Goal: Task Accomplishment & Management: Complete application form

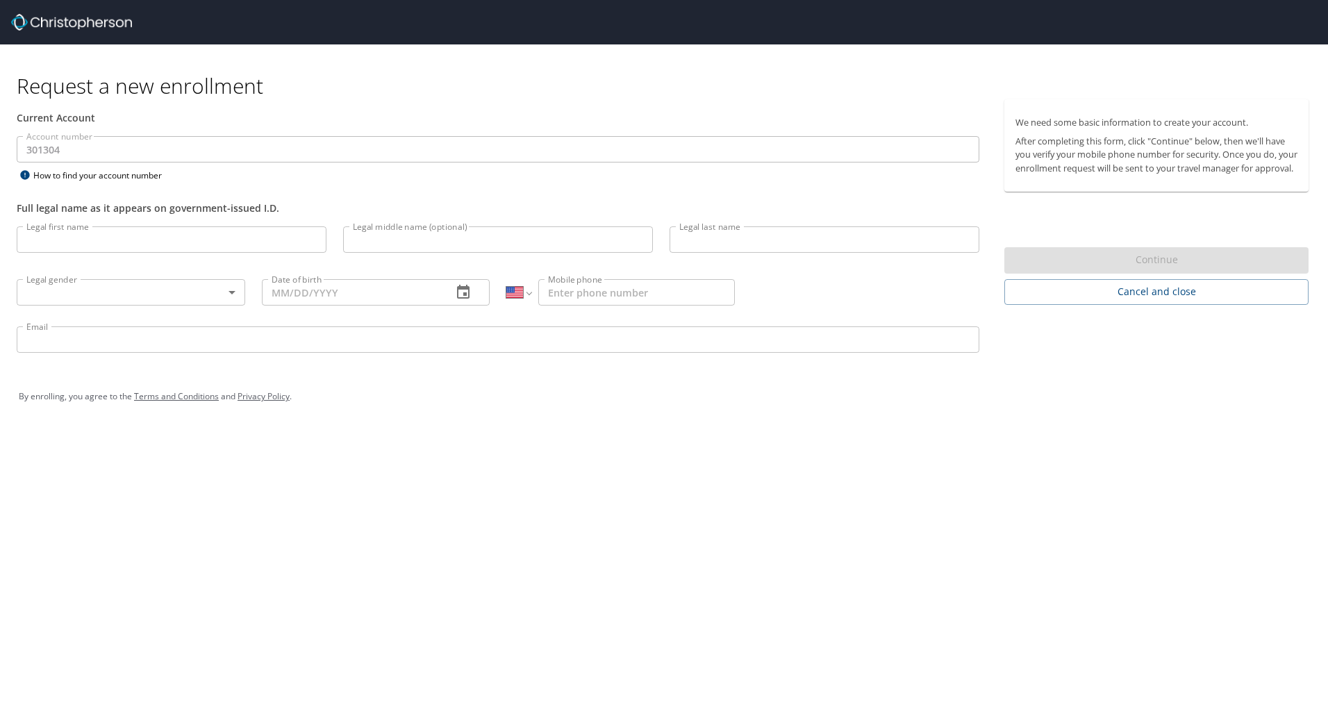
select select "US"
click at [124, 243] on input "Legal first name" at bounding box center [172, 239] width 310 height 26
type input "[PERSON_NAME]"
type input "[PHONE_NUMBER]"
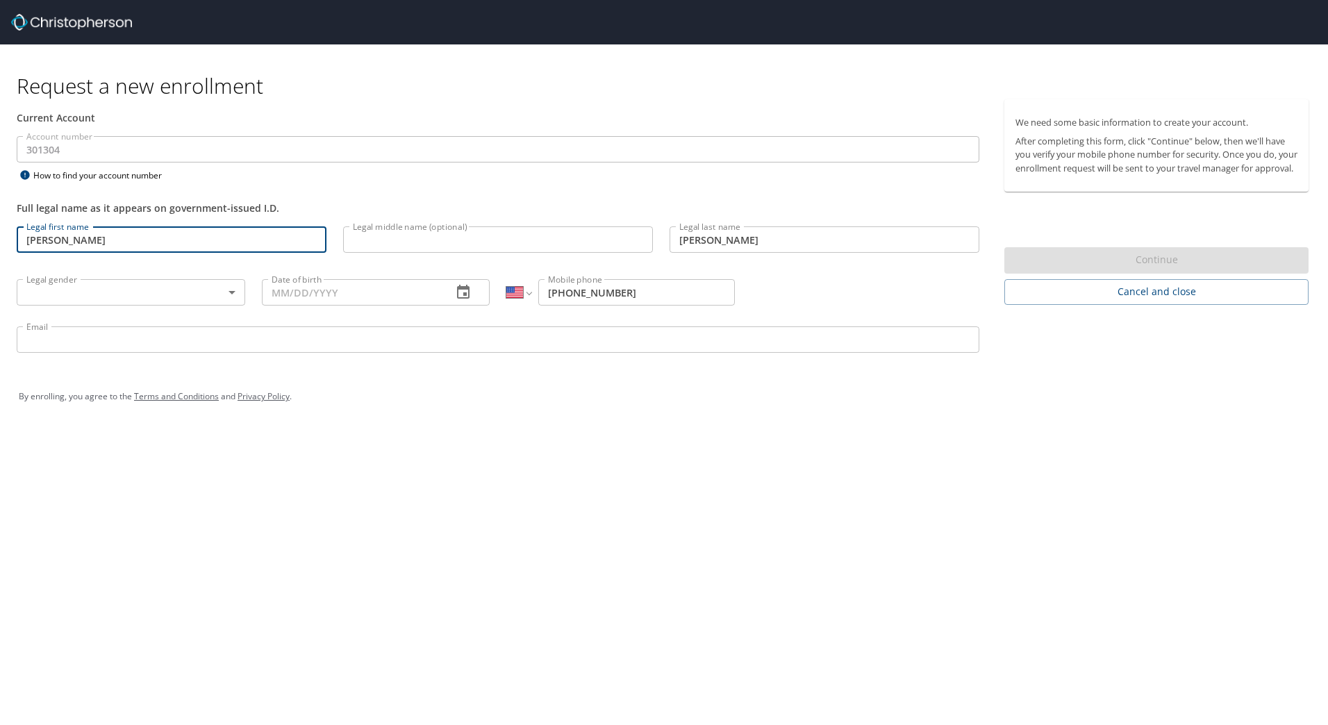
type input "[PERSON_NAME]"
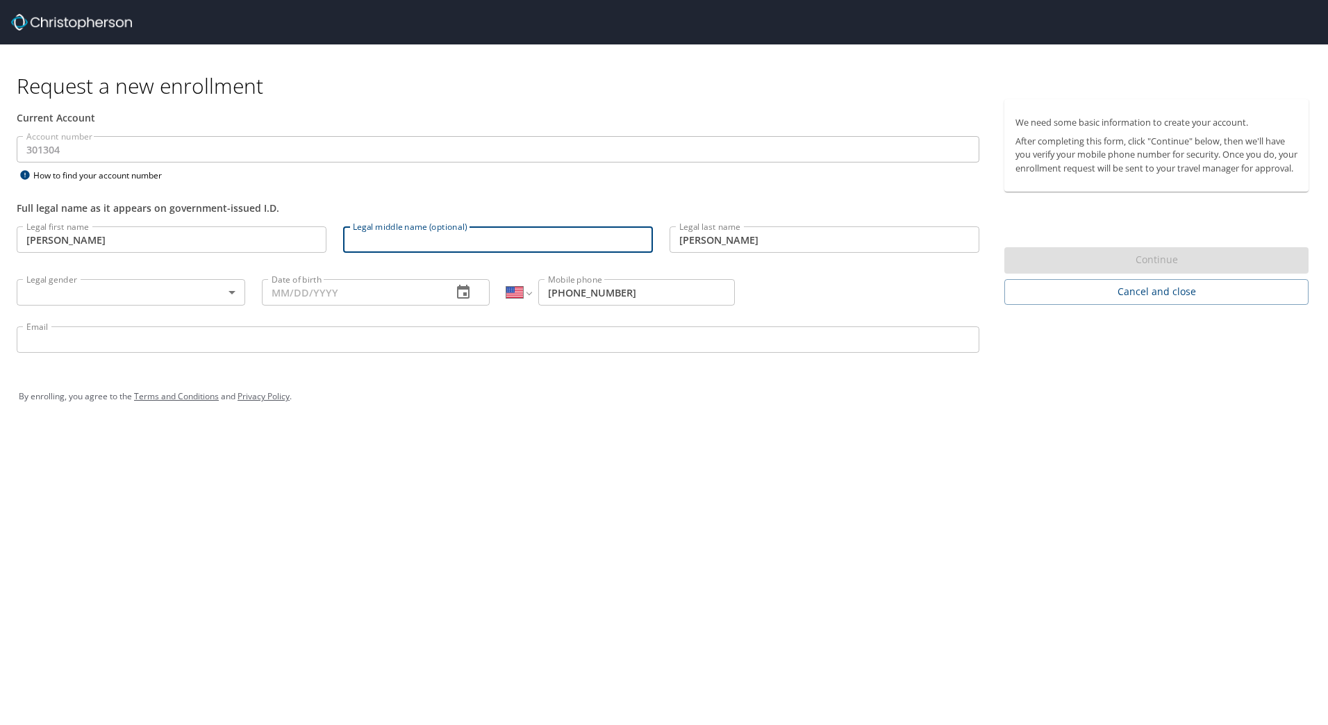
click at [382, 240] on input "Legal middle name (optional)" at bounding box center [498, 239] width 310 height 26
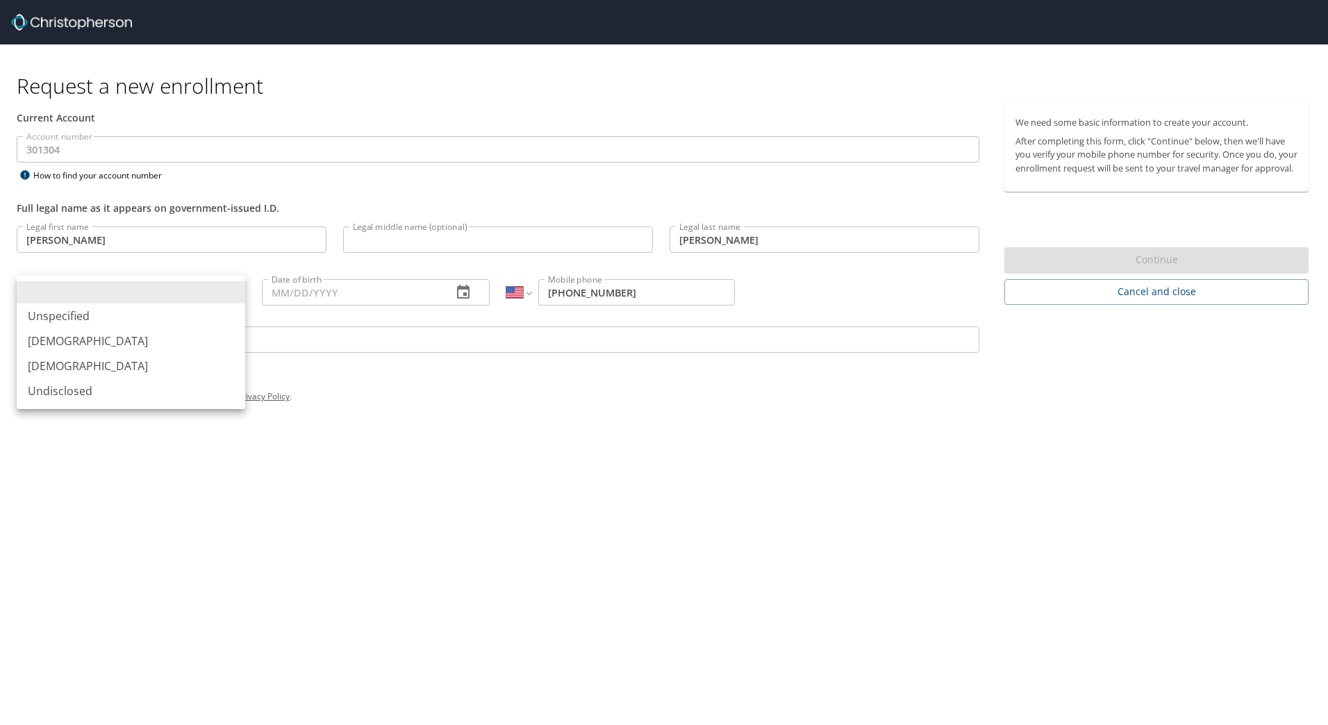
click at [115, 296] on body "Request a new enrollment Current Account Account number 301304 Account number H…" at bounding box center [664, 362] width 1328 height 725
click at [61, 344] on li "[DEMOGRAPHIC_DATA]" at bounding box center [131, 340] width 228 height 25
type input "[DEMOGRAPHIC_DATA]"
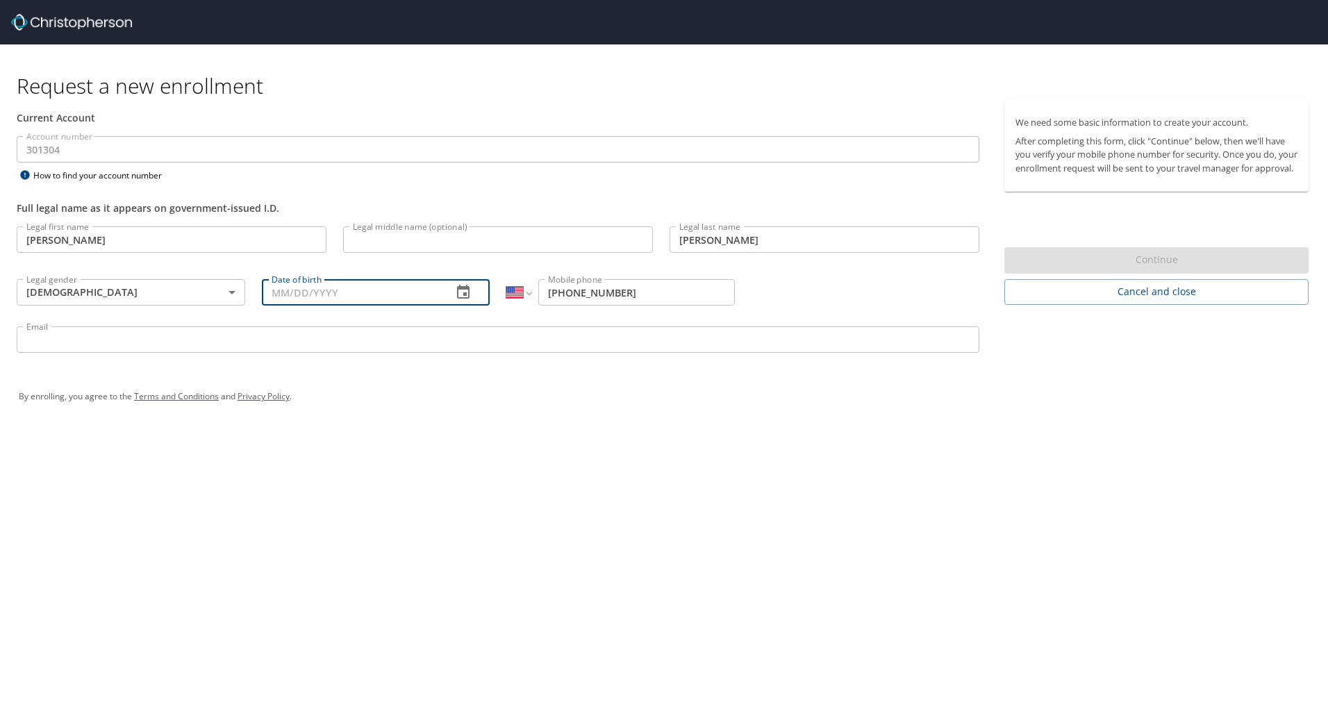
click at [319, 290] on input "Date of birth" at bounding box center [352, 292] width 180 height 26
type input "0_/__/____"
type input "[DATE]"
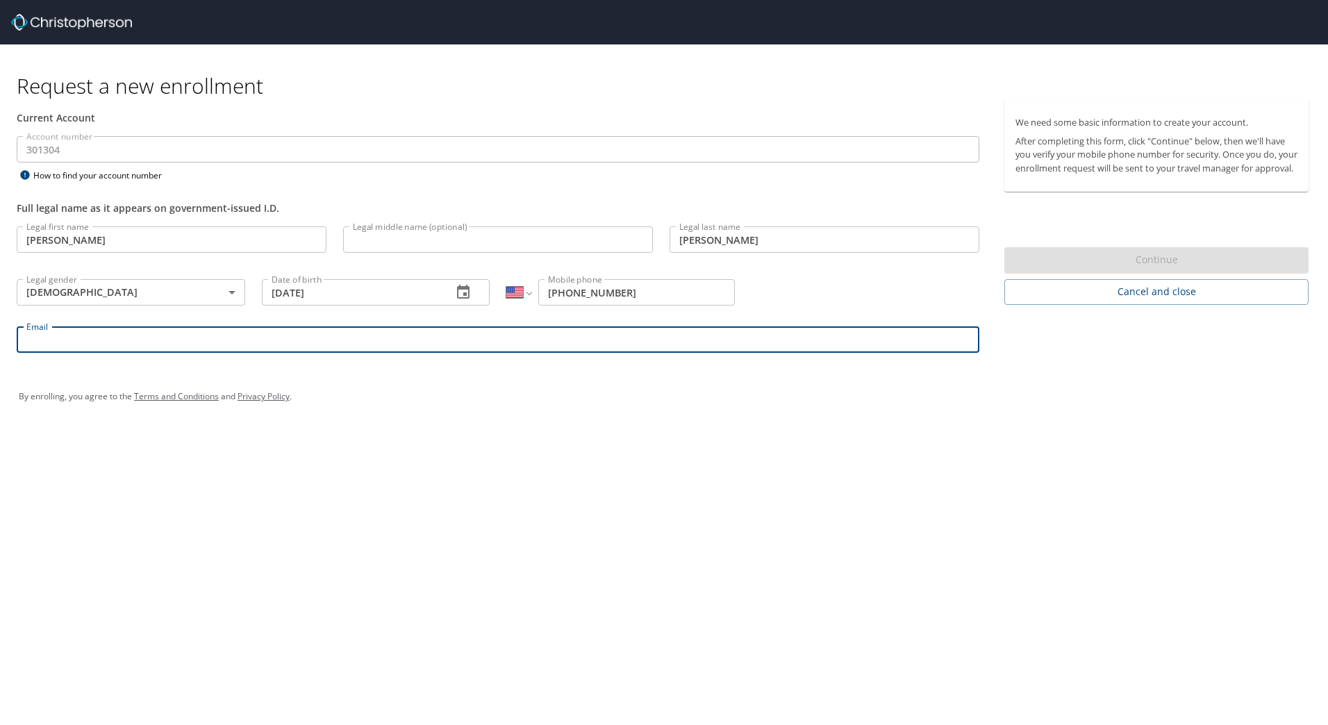
click at [218, 341] on input "Email" at bounding box center [498, 339] width 962 height 26
type input "[PERSON_NAME][EMAIL_ADDRESS][PERSON_NAME][DOMAIN_NAME]"
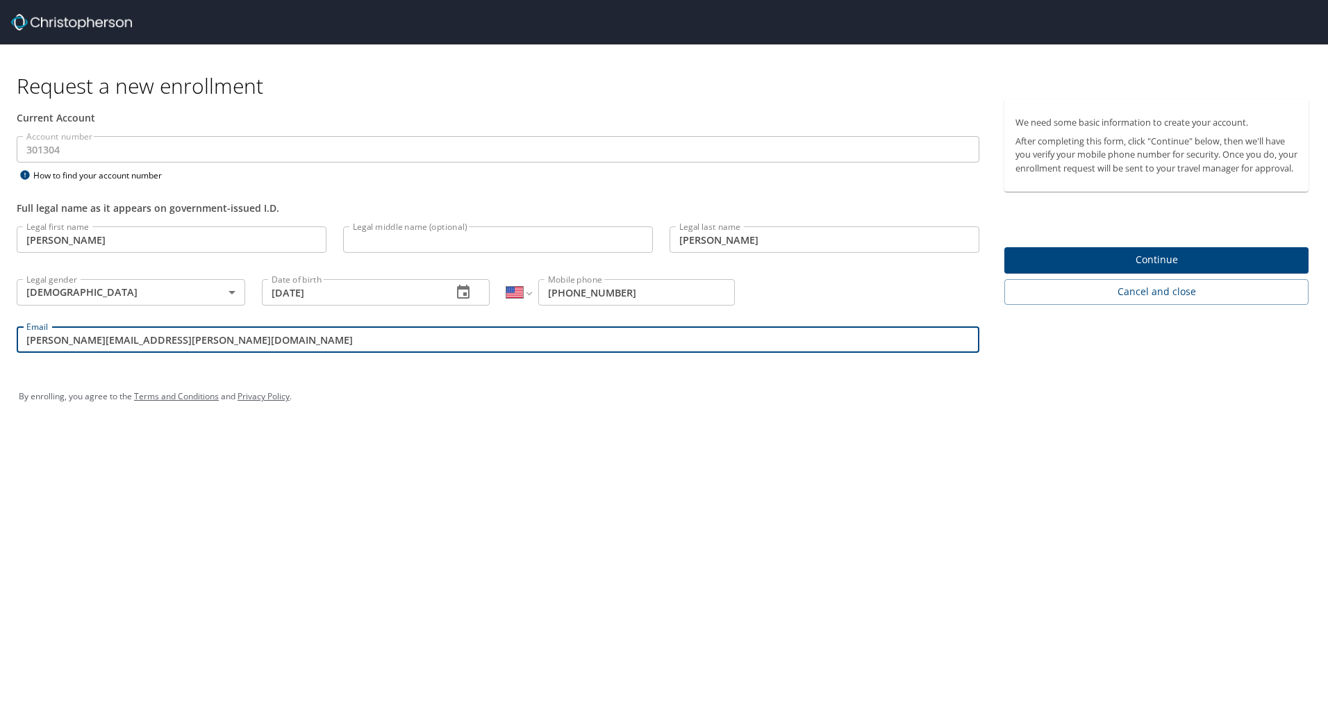
click at [1143, 269] on span "Continue" at bounding box center [1156, 259] width 282 height 17
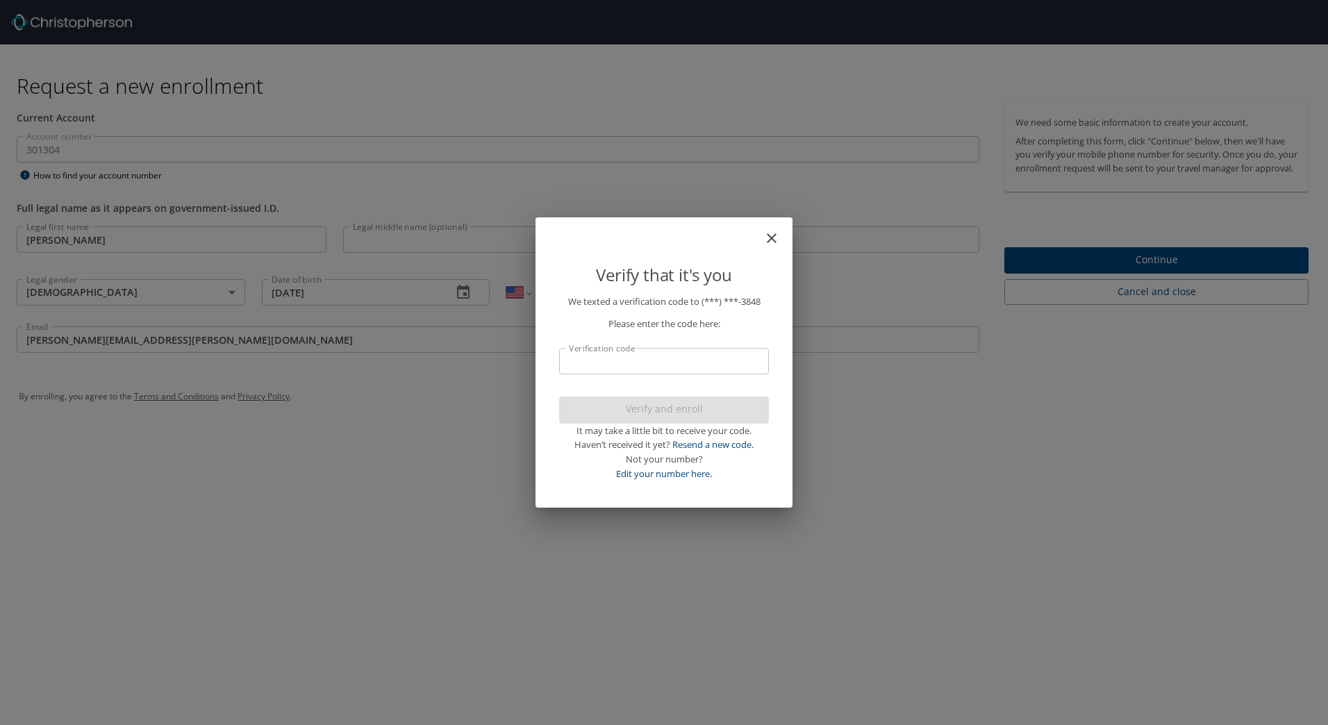
click at [617, 366] on input "Verification code" at bounding box center [664, 361] width 210 height 26
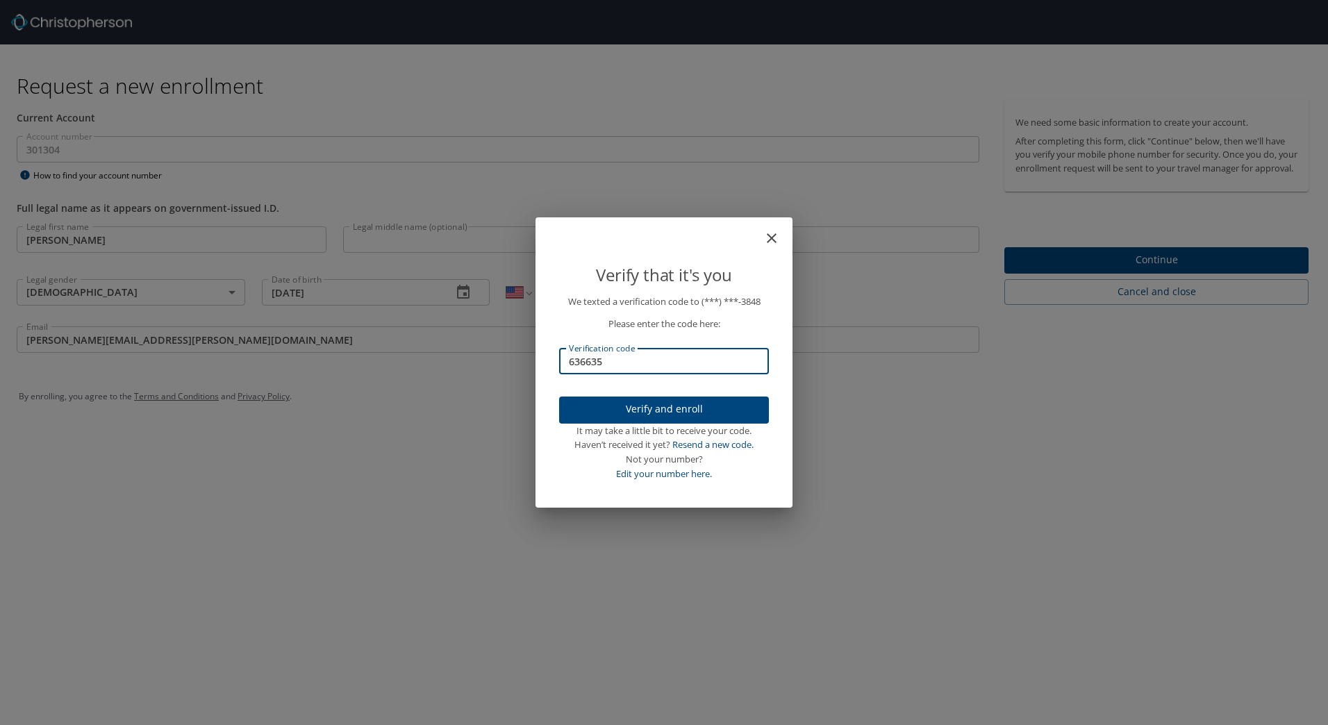
type input "636635"
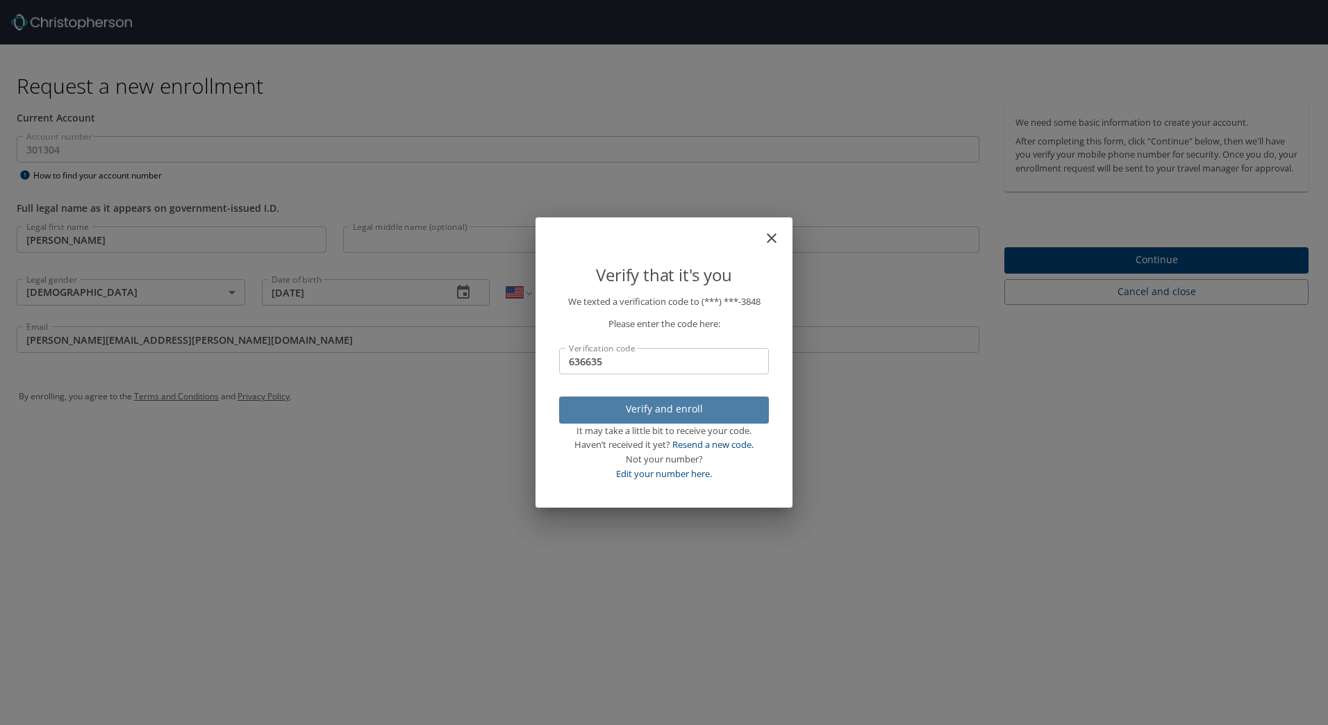
click at [651, 406] on span "Verify and enroll" at bounding box center [663, 409] width 187 height 17
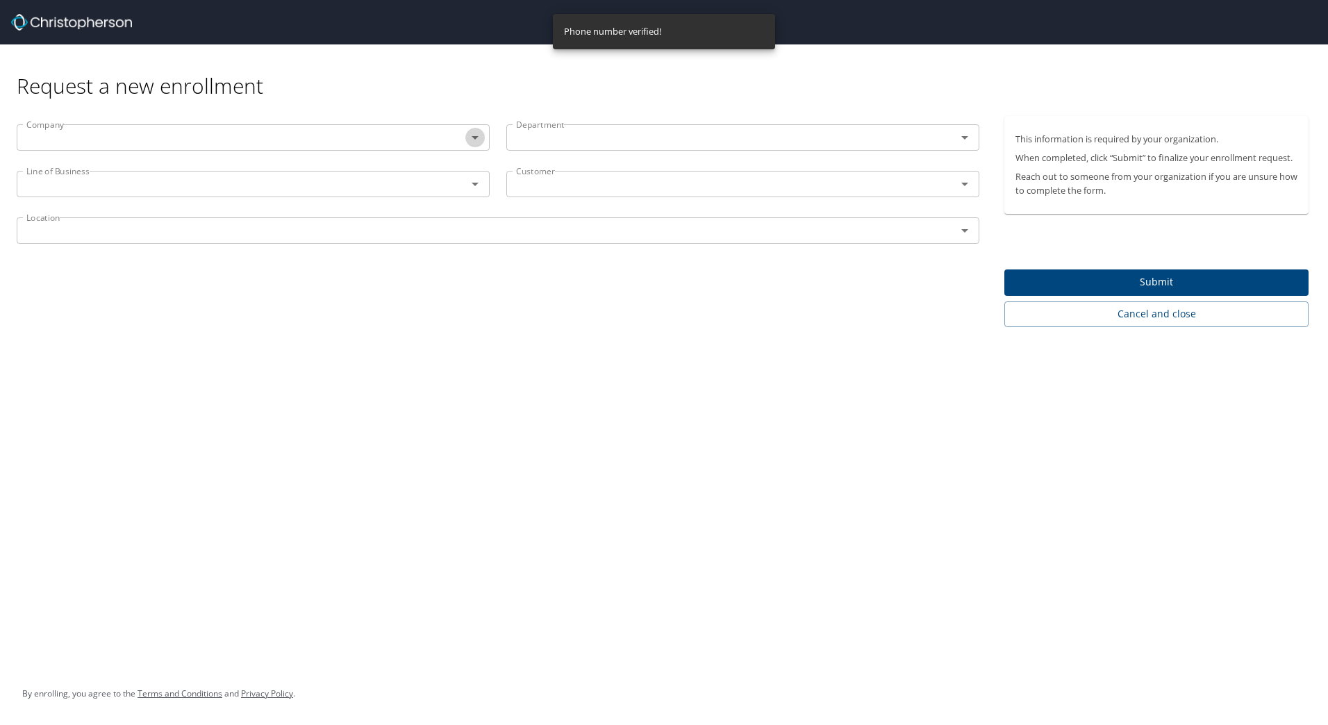
click at [475, 135] on icon "Open" at bounding box center [475, 137] width 17 height 17
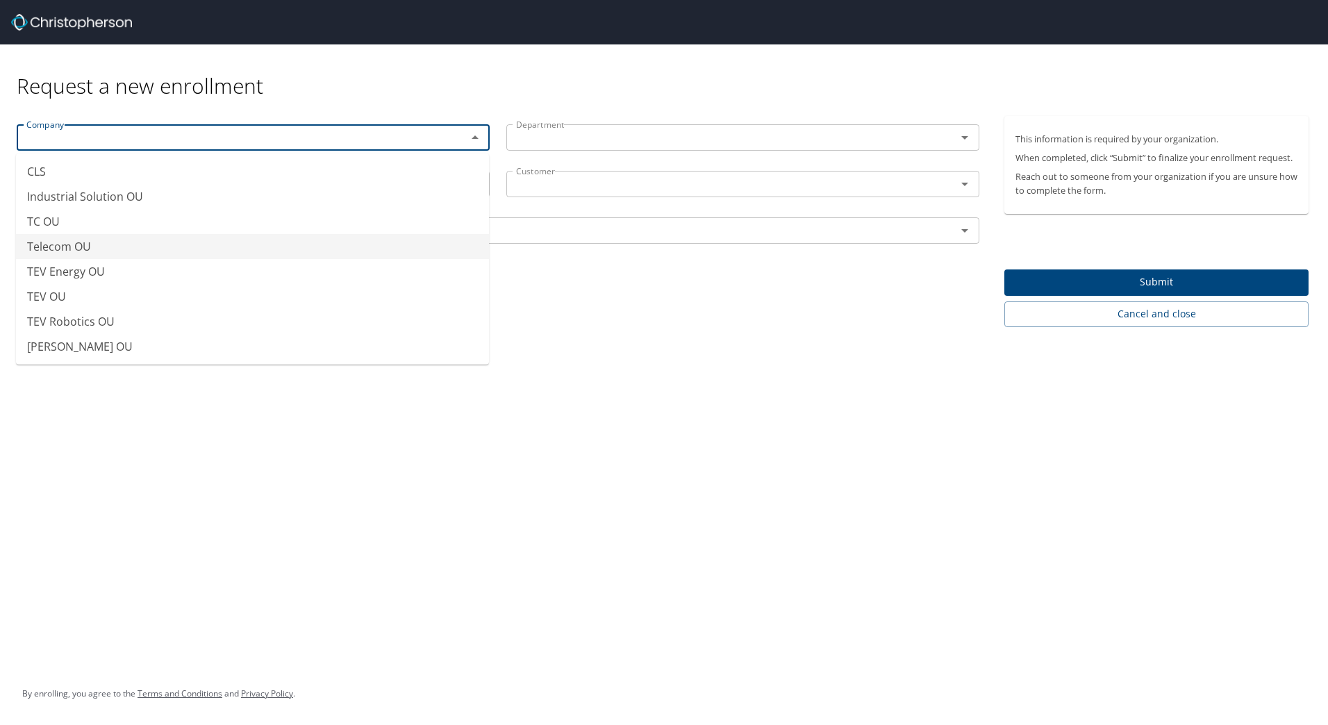
click at [69, 246] on li "Telecom OU" at bounding box center [252, 246] width 473 height 25
type input "Telecom OU"
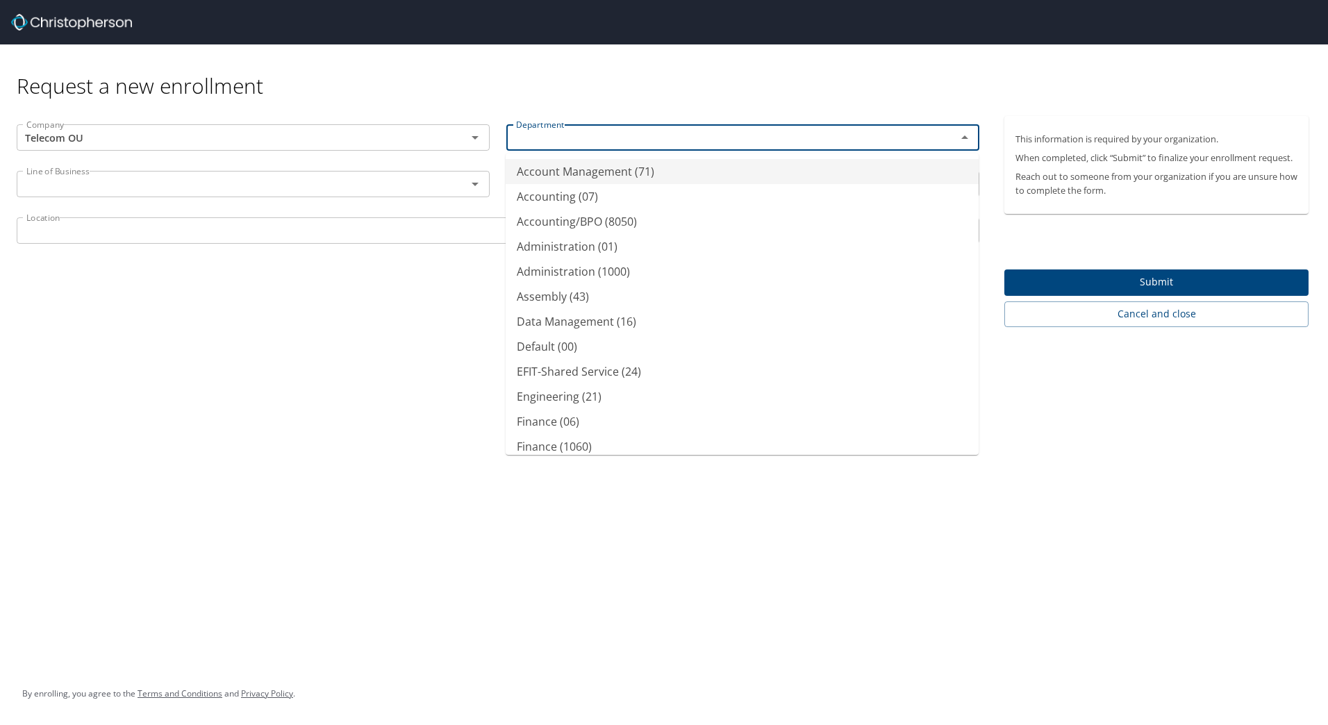
click at [752, 141] on input "text" at bounding box center [722, 137] width 424 height 18
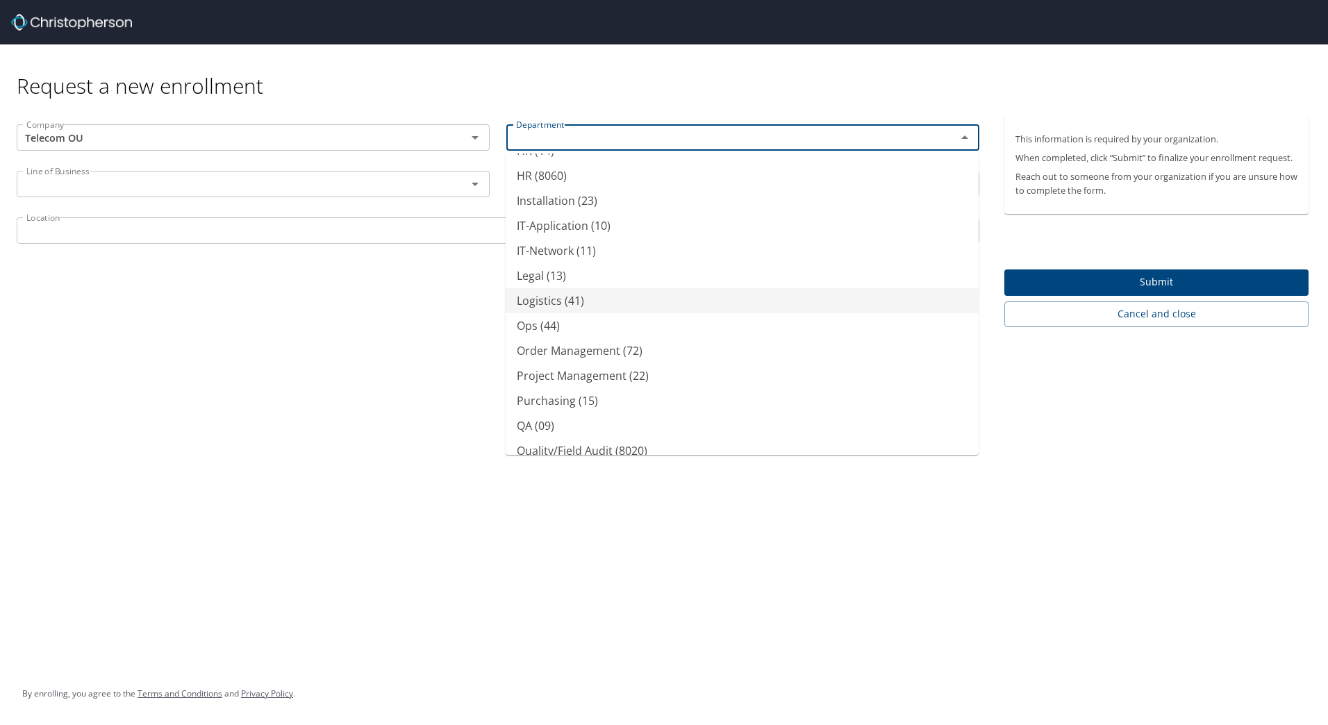
scroll to position [251, 0]
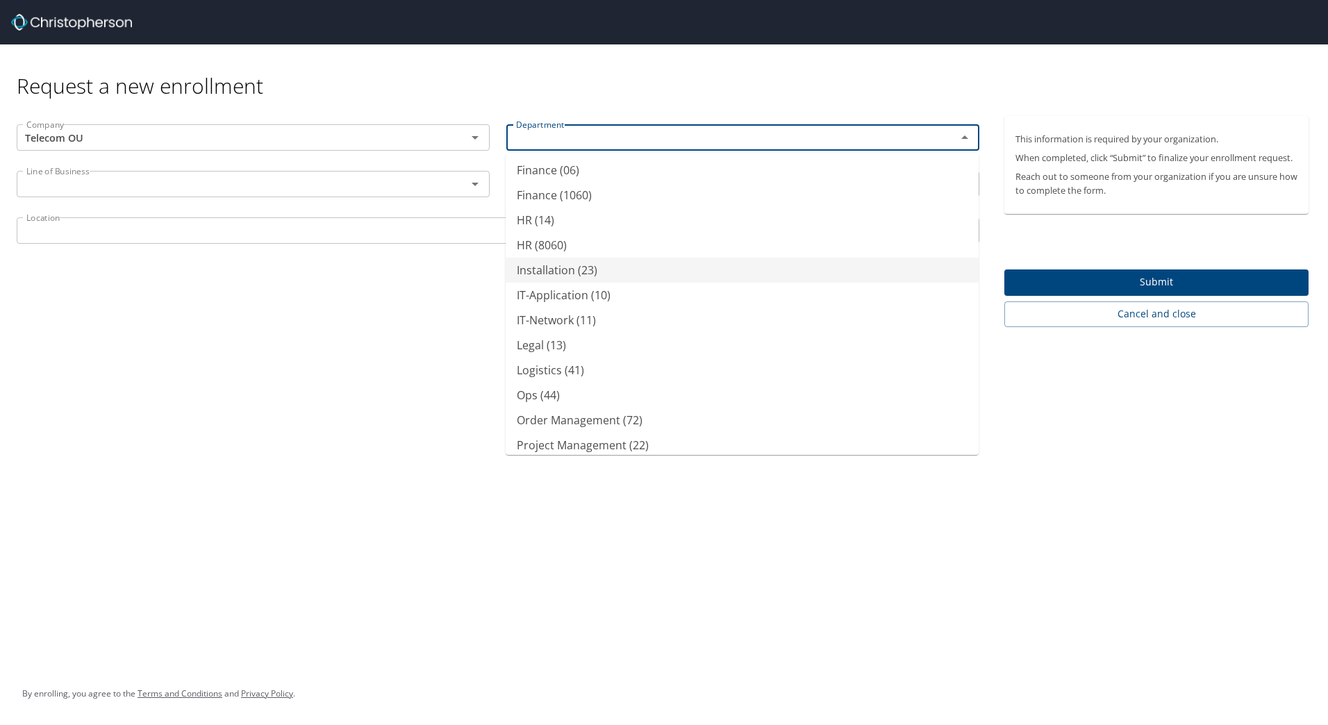
click at [583, 267] on li "Installation (23)" at bounding box center [741, 270] width 473 height 25
type input "Installation (23)"
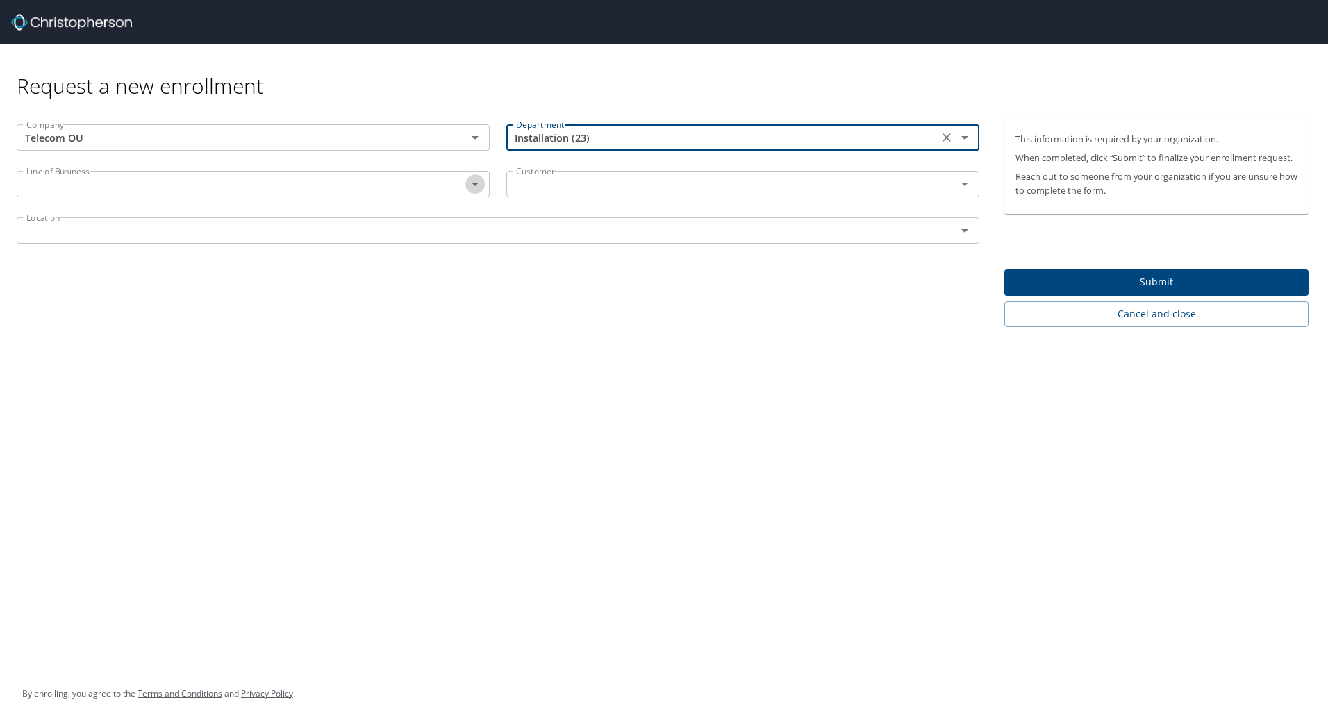
click at [476, 190] on icon "Open" at bounding box center [475, 184] width 17 height 17
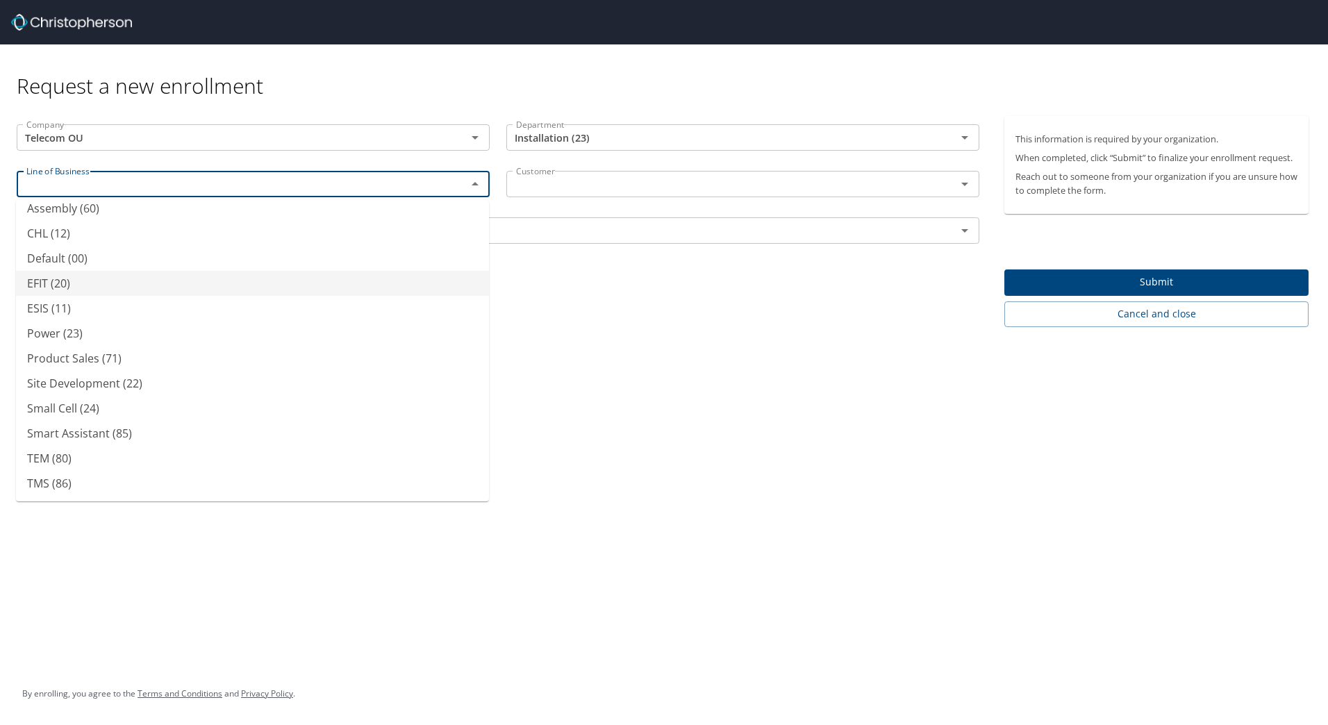
scroll to position [65, 0]
click at [47, 301] on li "EFIT (20)" at bounding box center [252, 302] width 473 height 25
type input "EFIT (20)"
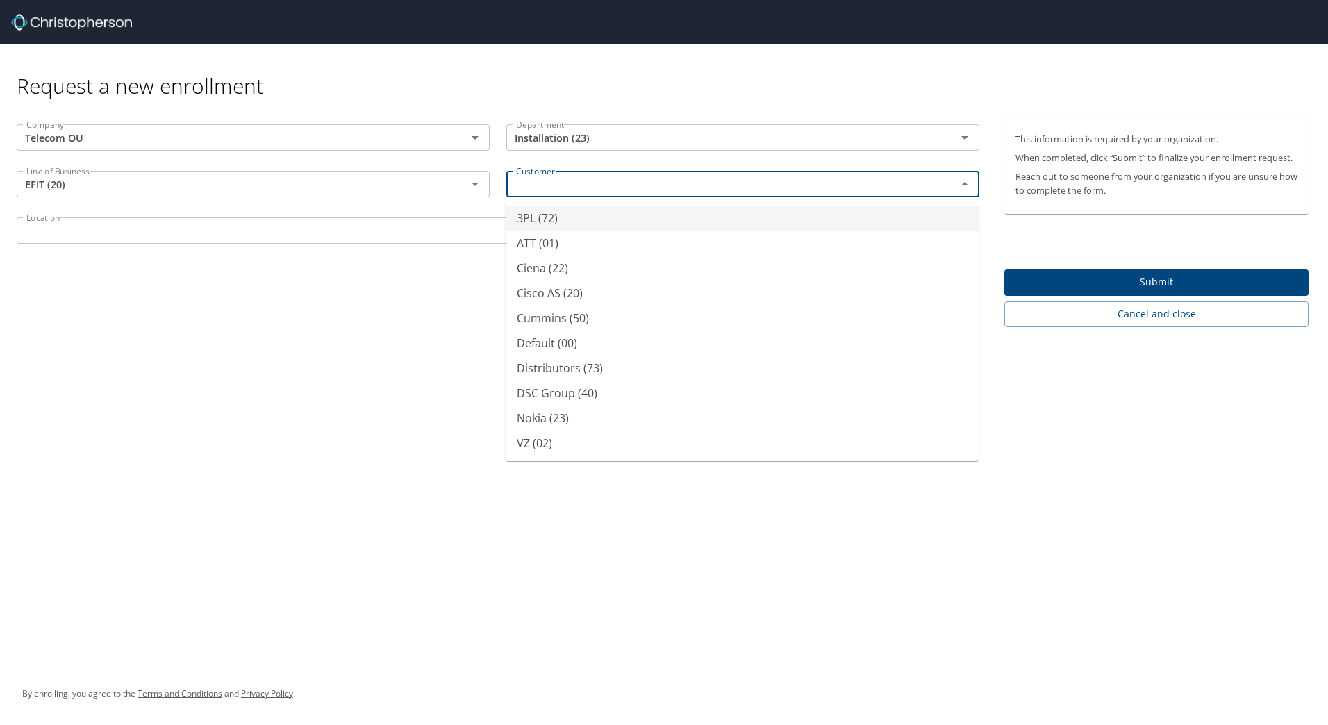
click at [802, 182] on input "text" at bounding box center [722, 184] width 424 height 18
click at [555, 243] on li "ATT (01)" at bounding box center [741, 243] width 473 height 25
type input "ATT (01)"
click at [446, 230] on input "text" at bounding box center [477, 230] width 913 height 18
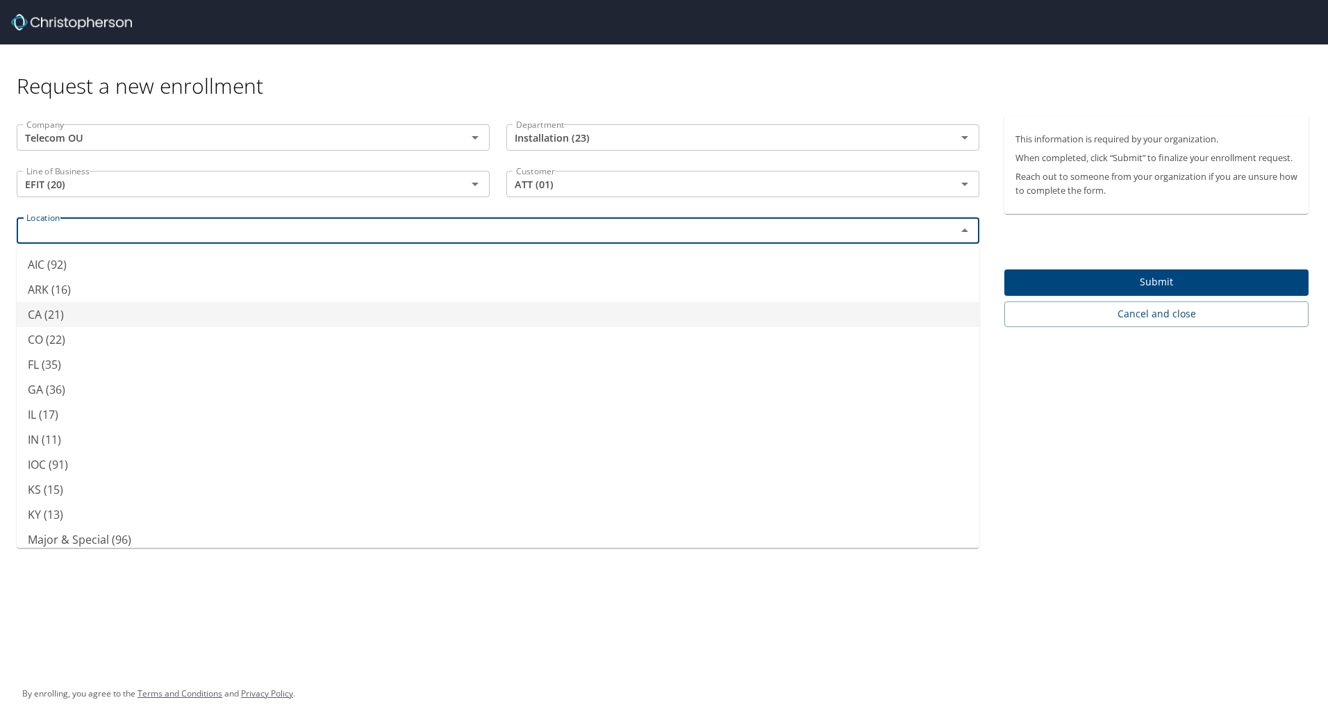
click at [87, 313] on li "CA (21)" at bounding box center [498, 314] width 962 height 25
type input "CA (21)"
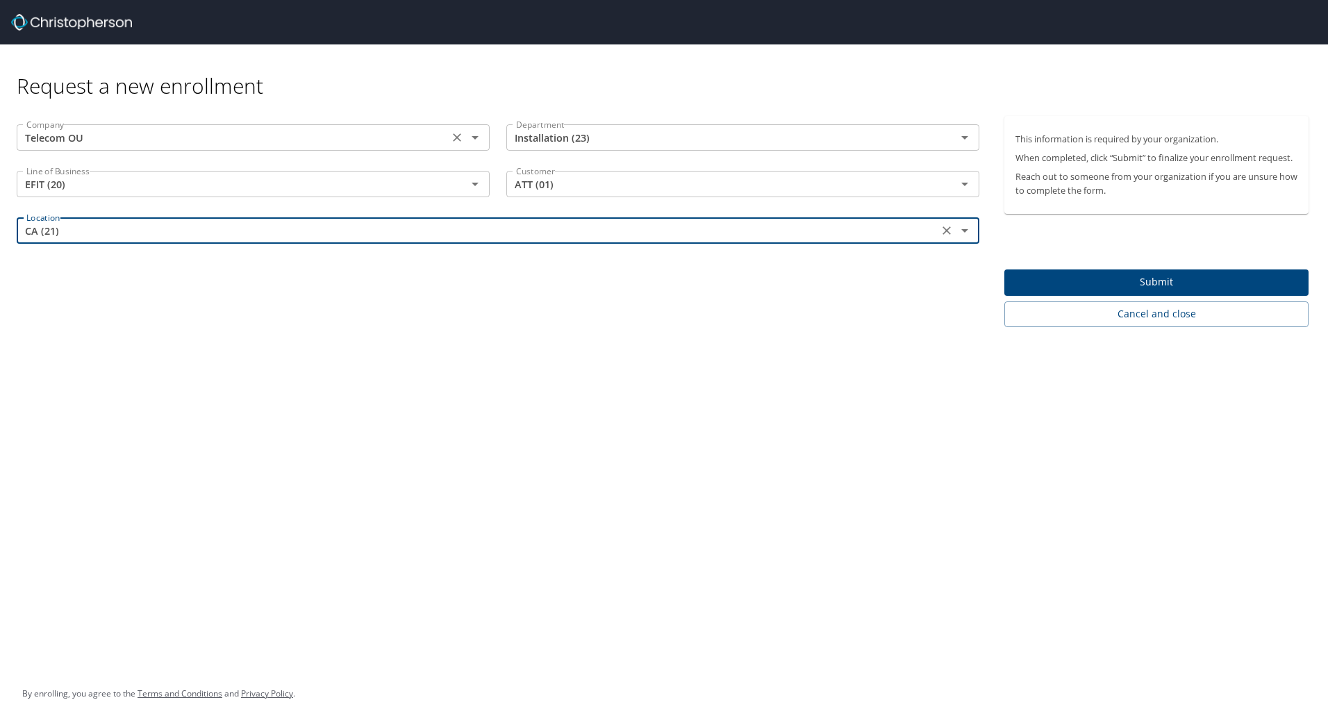
click at [478, 137] on icon "Open" at bounding box center [475, 137] width 17 height 17
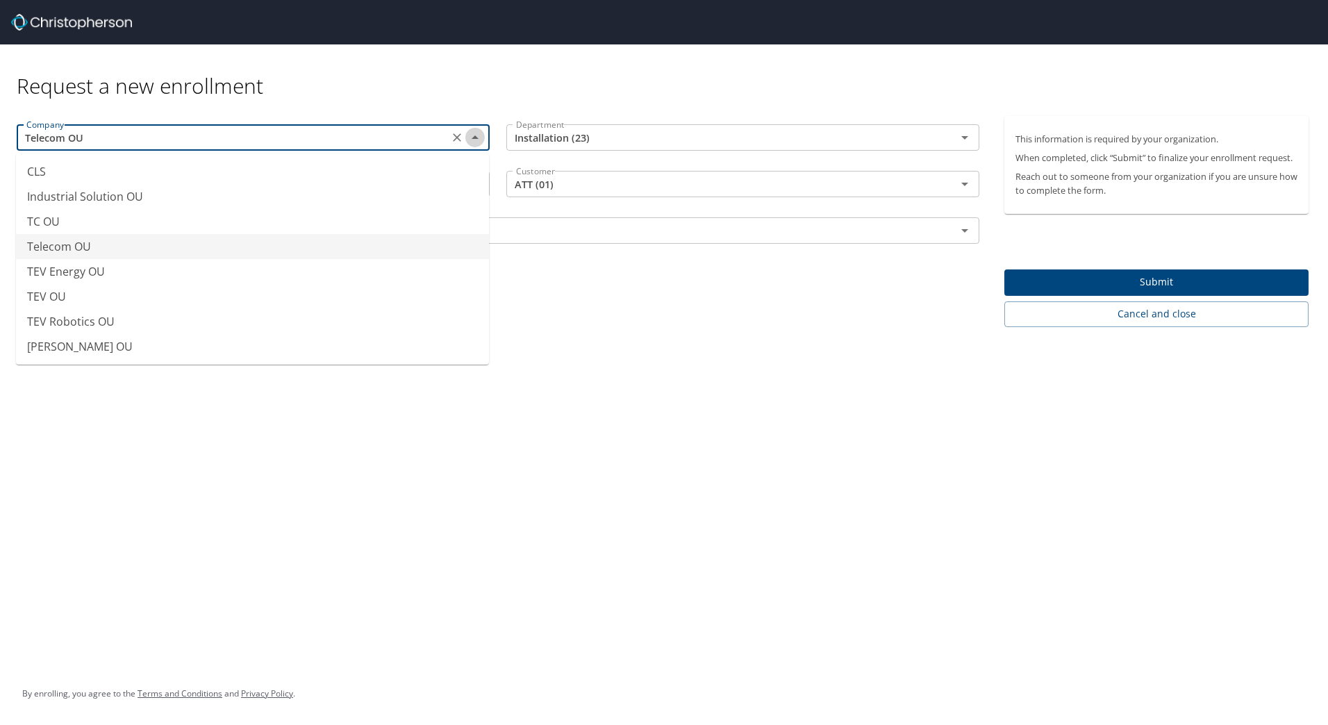
click at [478, 137] on icon "Close" at bounding box center [475, 137] width 17 height 17
click at [476, 135] on icon "Open" at bounding box center [475, 137] width 17 height 17
click at [244, 244] on li "Telecom OU" at bounding box center [252, 246] width 473 height 25
click at [961, 185] on icon "Open" at bounding box center [964, 184] width 17 height 17
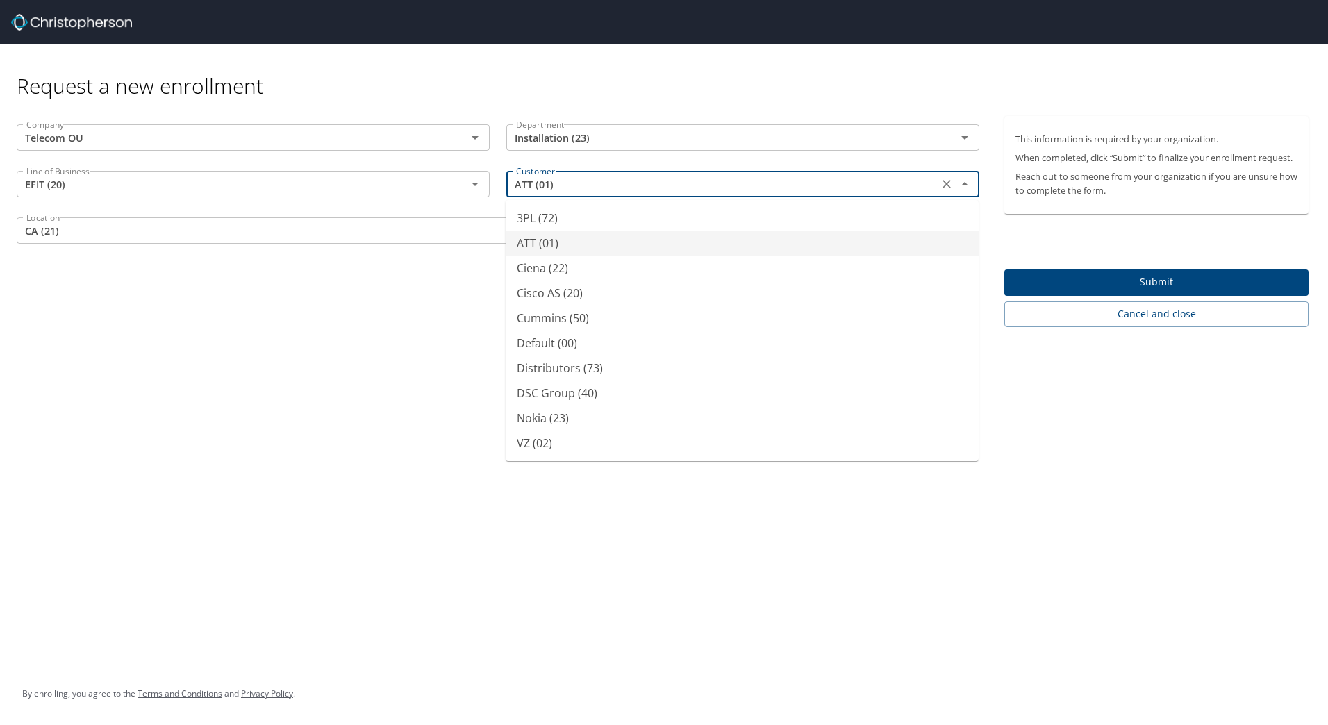
click at [547, 240] on li "ATT (01)" at bounding box center [741, 243] width 473 height 25
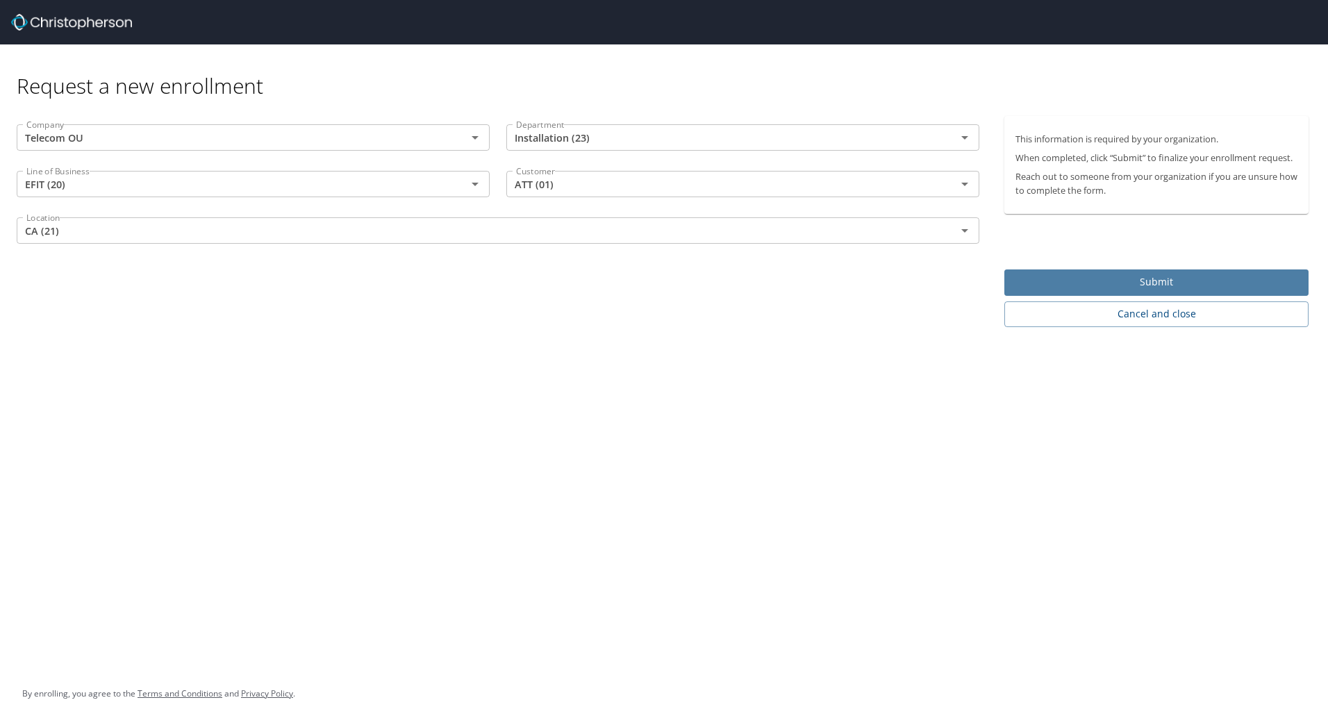
click at [1163, 279] on span "Submit" at bounding box center [1156, 282] width 282 height 17
